Goal: Use online tool/utility: Utilize a website feature to perform a specific function

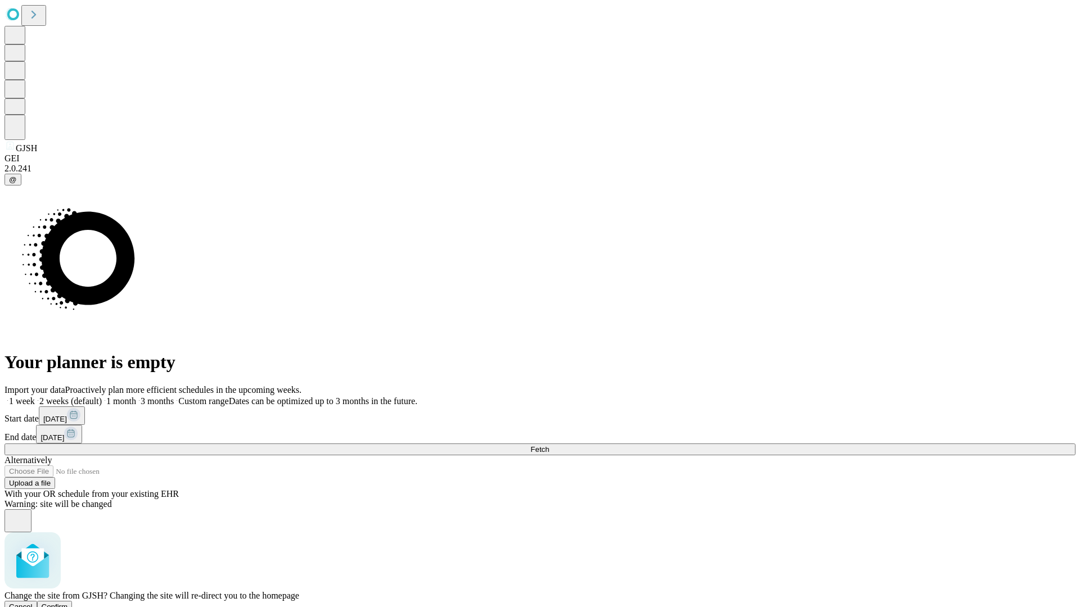
click at [68, 603] on span "Confirm" at bounding box center [55, 607] width 26 height 8
click at [102, 396] on label "2 weeks (default)" at bounding box center [68, 401] width 67 height 10
click at [549, 445] on span "Fetch" at bounding box center [539, 449] width 19 height 8
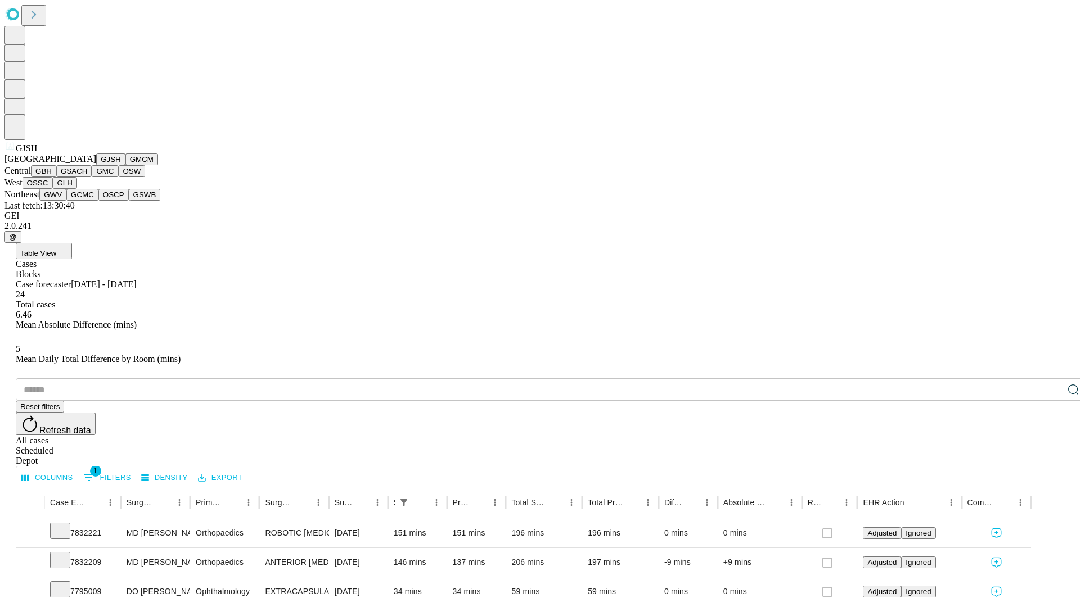
click at [125, 165] on button "GMCM" at bounding box center [141, 160] width 33 height 12
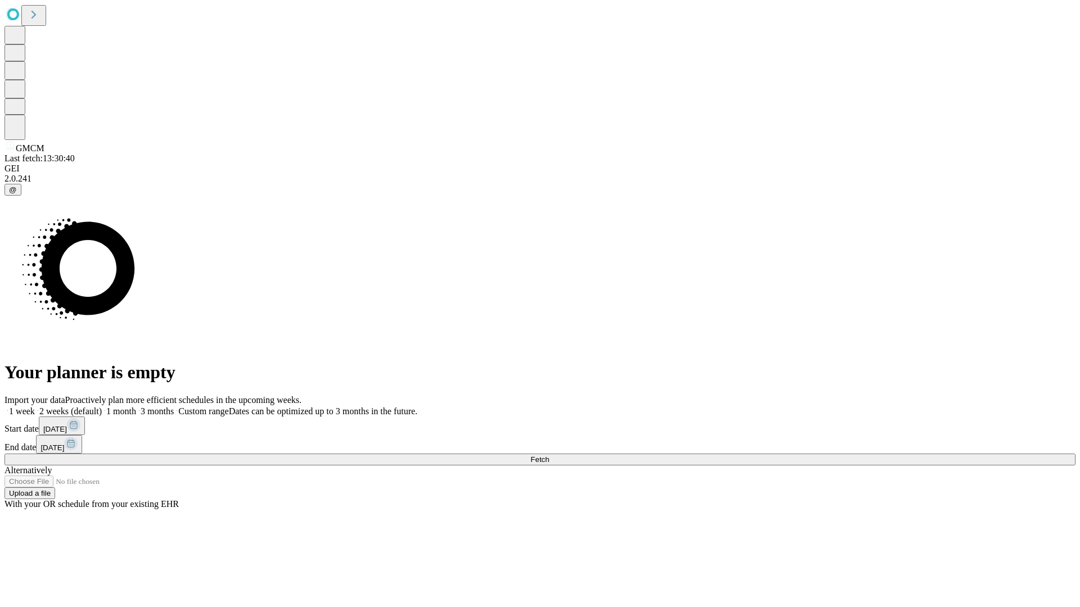
click at [102, 407] on label "2 weeks (default)" at bounding box center [68, 412] width 67 height 10
click at [549, 455] on span "Fetch" at bounding box center [539, 459] width 19 height 8
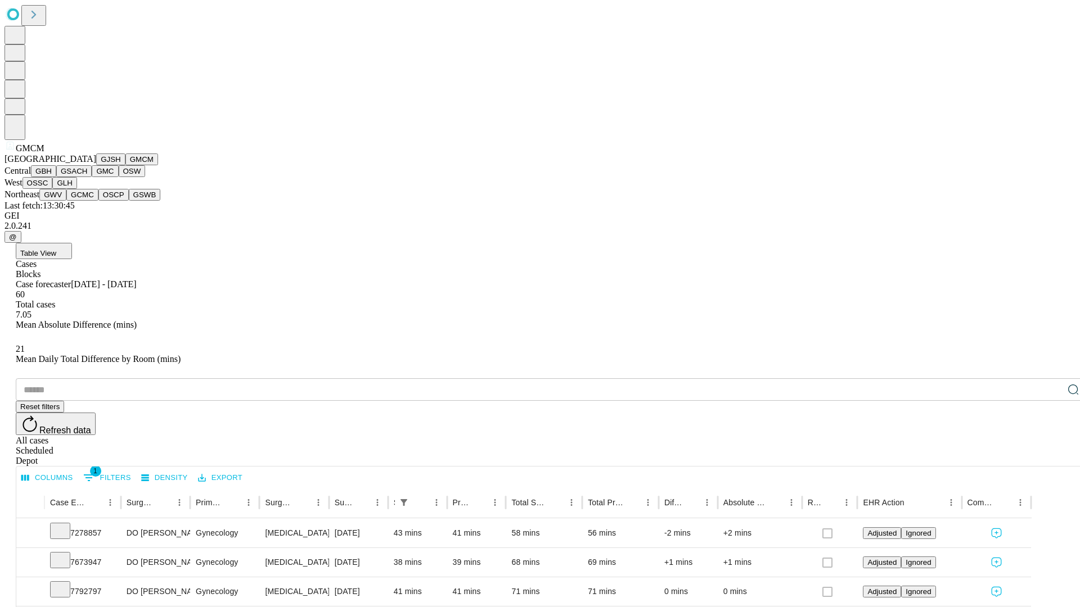
click at [56, 177] on button "GBH" at bounding box center [43, 171] width 25 height 12
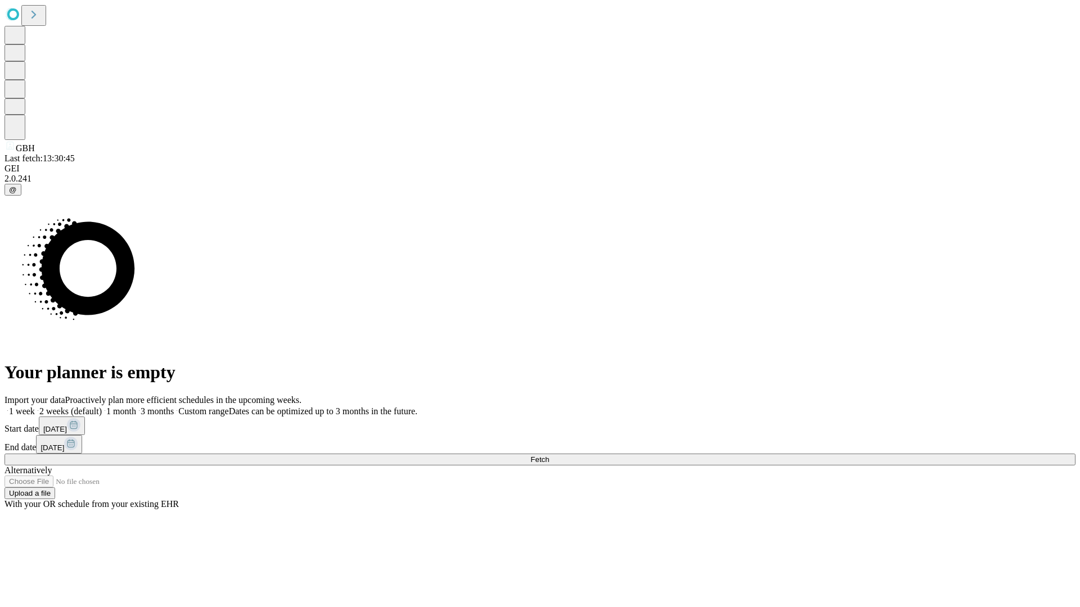
click at [102, 407] on label "2 weeks (default)" at bounding box center [68, 412] width 67 height 10
click at [549, 455] on span "Fetch" at bounding box center [539, 459] width 19 height 8
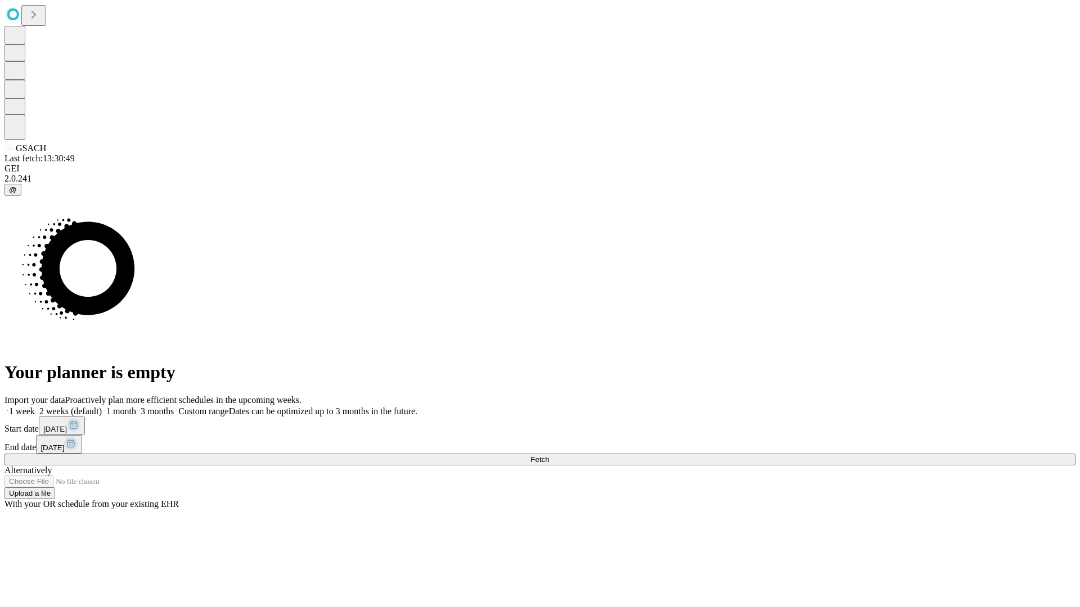
click at [549, 455] on span "Fetch" at bounding box center [539, 459] width 19 height 8
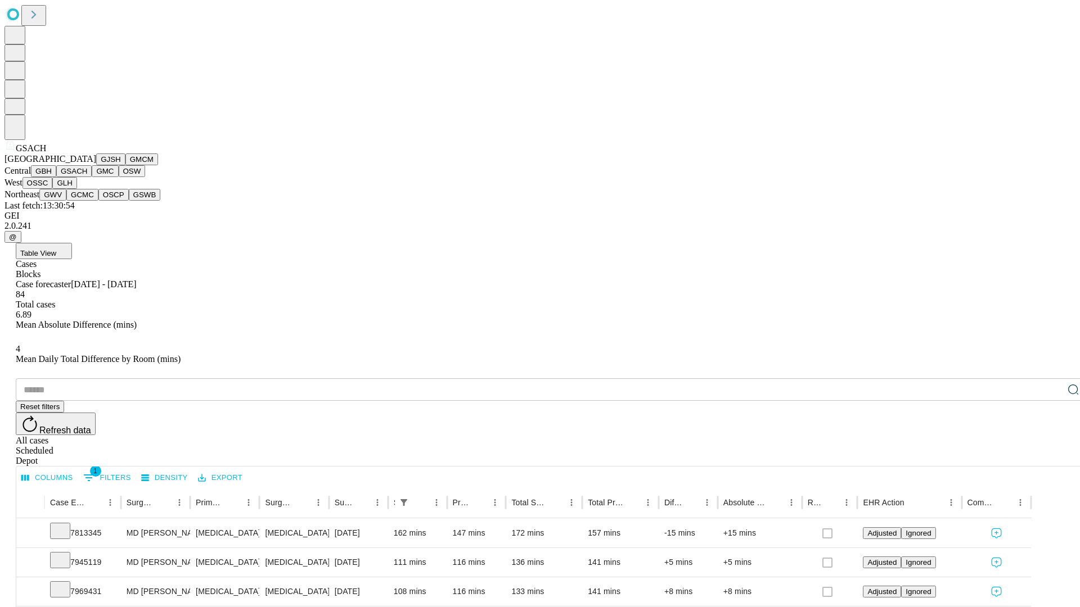
click at [92, 177] on button "GMC" at bounding box center [105, 171] width 26 height 12
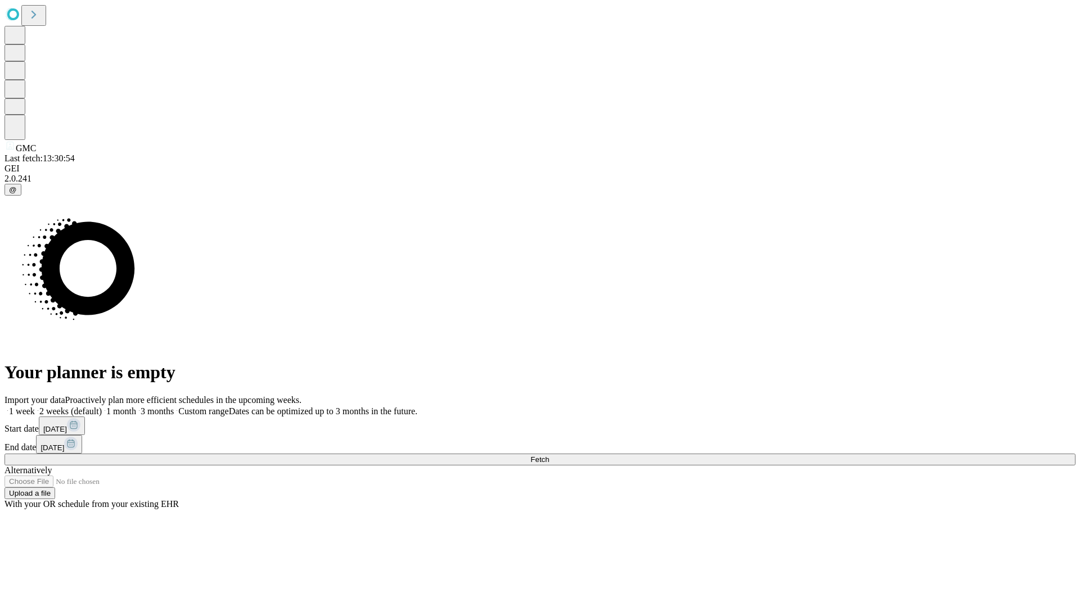
click at [102, 407] on label "2 weeks (default)" at bounding box center [68, 412] width 67 height 10
click at [549, 455] on span "Fetch" at bounding box center [539, 459] width 19 height 8
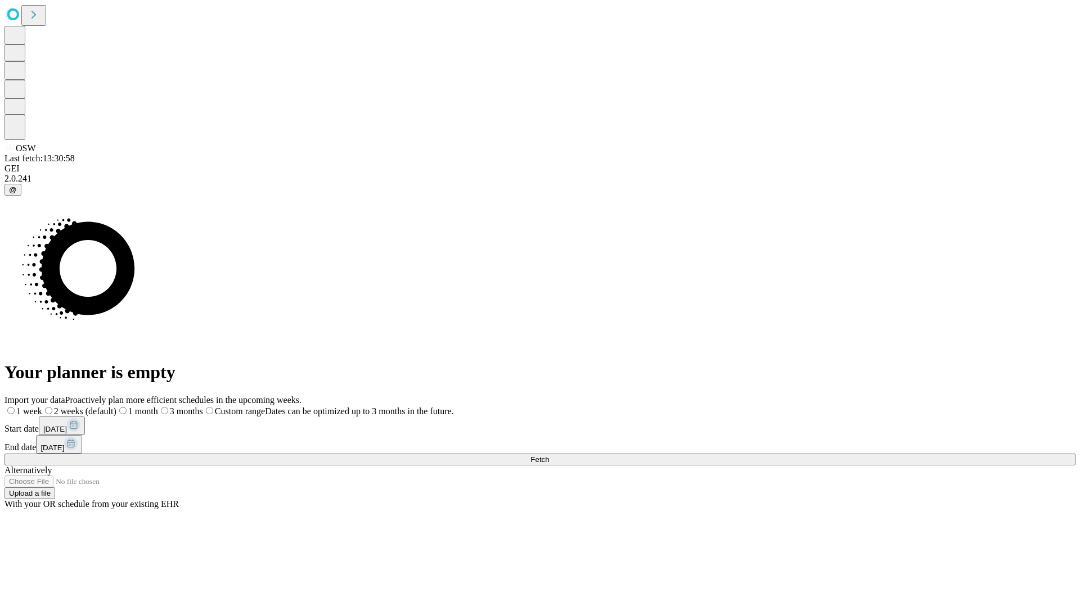
click at [549, 455] on span "Fetch" at bounding box center [539, 459] width 19 height 8
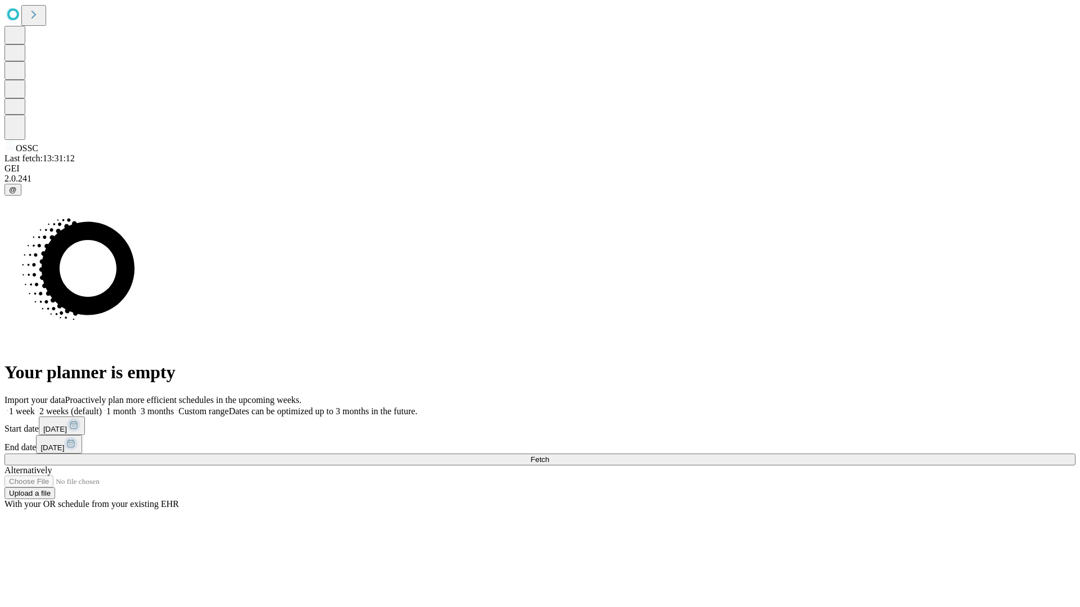
click at [102, 407] on label "2 weeks (default)" at bounding box center [68, 412] width 67 height 10
click at [549, 455] on span "Fetch" at bounding box center [539, 459] width 19 height 8
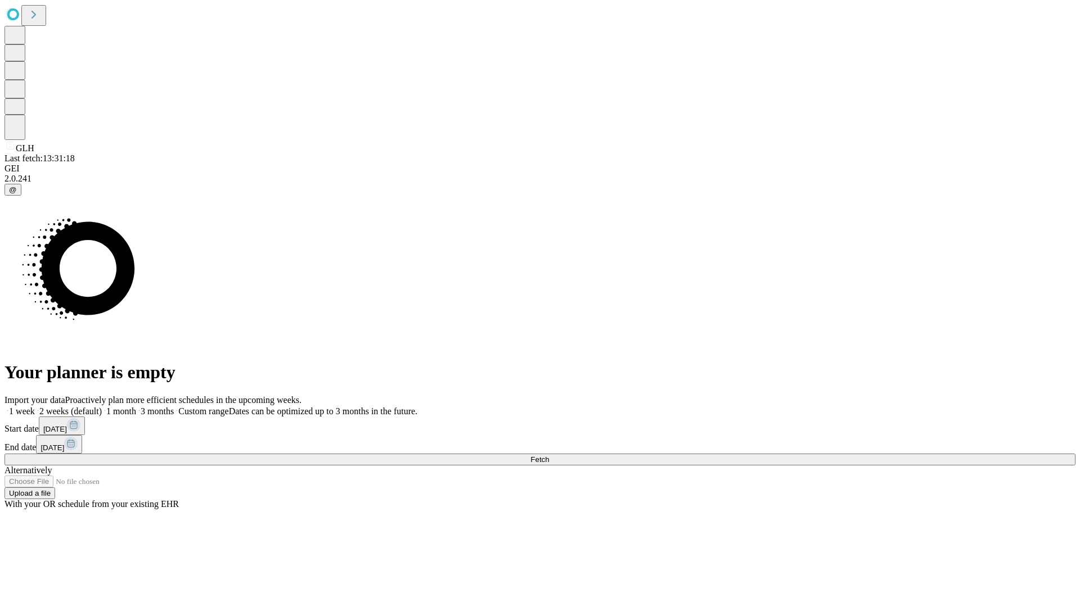
click at [102, 407] on label "2 weeks (default)" at bounding box center [68, 412] width 67 height 10
click at [549, 455] on span "Fetch" at bounding box center [539, 459] width 19 height 8
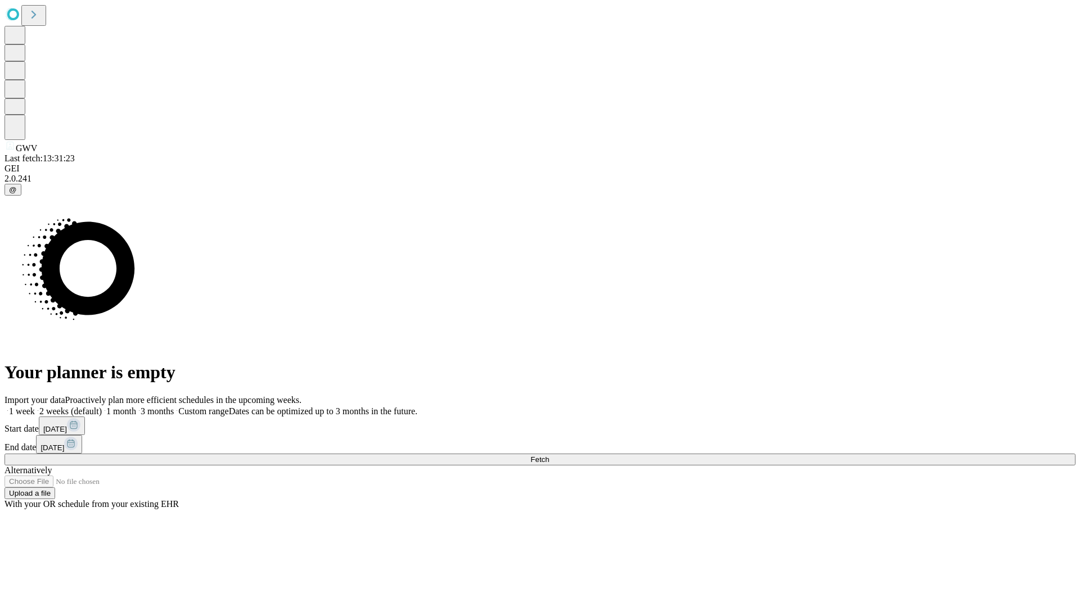
click at [102, 407] on label "2 weeks (default)" at bounding box center [68, 412] width 67 height 10
click at [549, 455] on span "Fetch" at bounding box center [539, 459] width 19 height 8
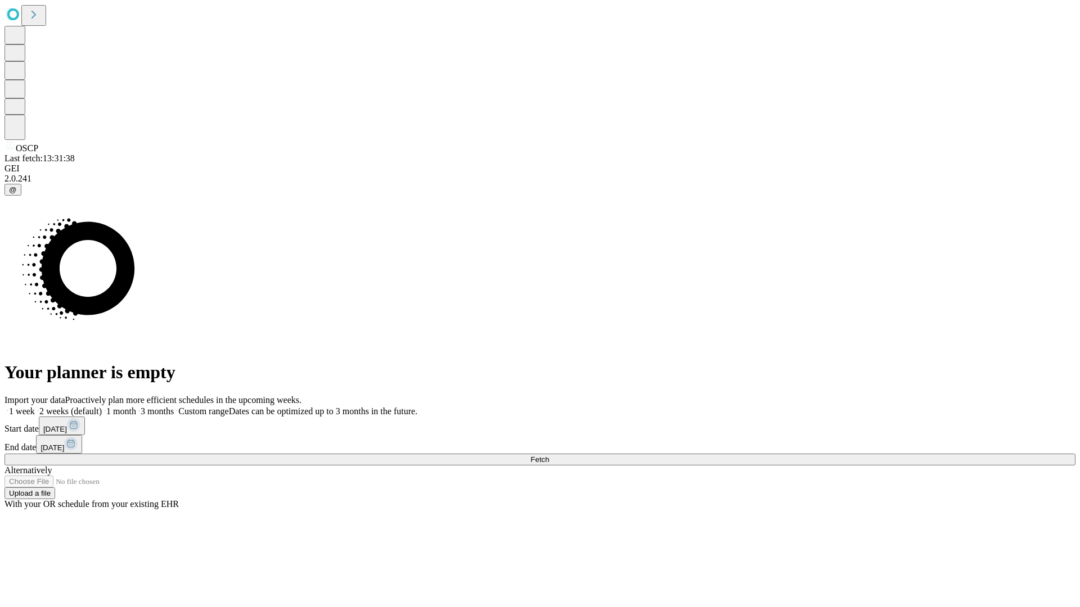
click at [102, 407] on label "2 weeks (default)" at bounding box center [68, 412] width 67 height 10
click at [549, 455] on span "Fetch" at bounding box center [539, 459] width 19 height 8
